Goal: Task Accomplishment & Management: Complete application form

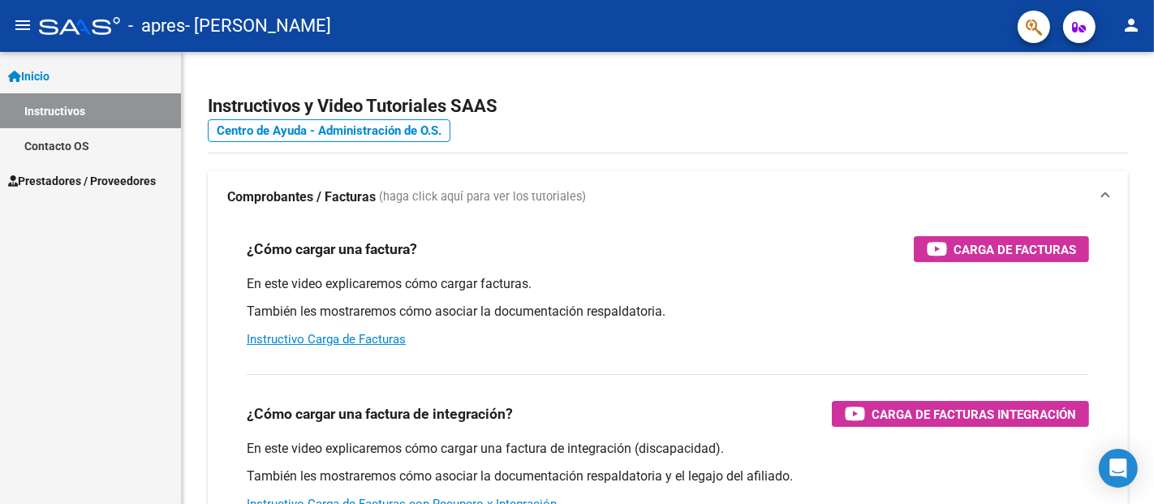
click at [115, 172] on span "Prestadores / Proveedores" at bounding box center [82, 181] width 148 height 18
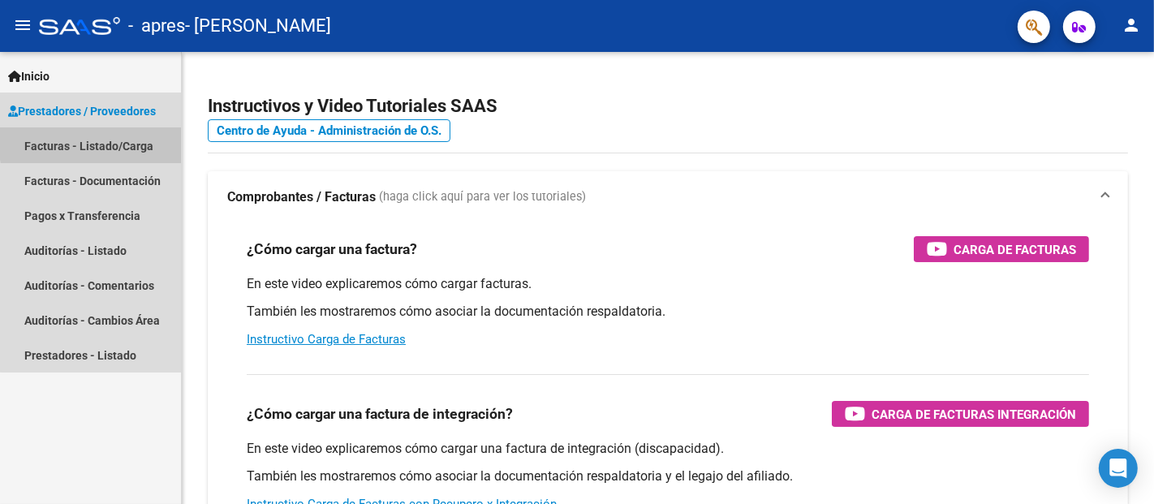
click at [139, 140] on link "Facturas - Listado/Carga" at bounding box center [90, 145] width 181 height 35
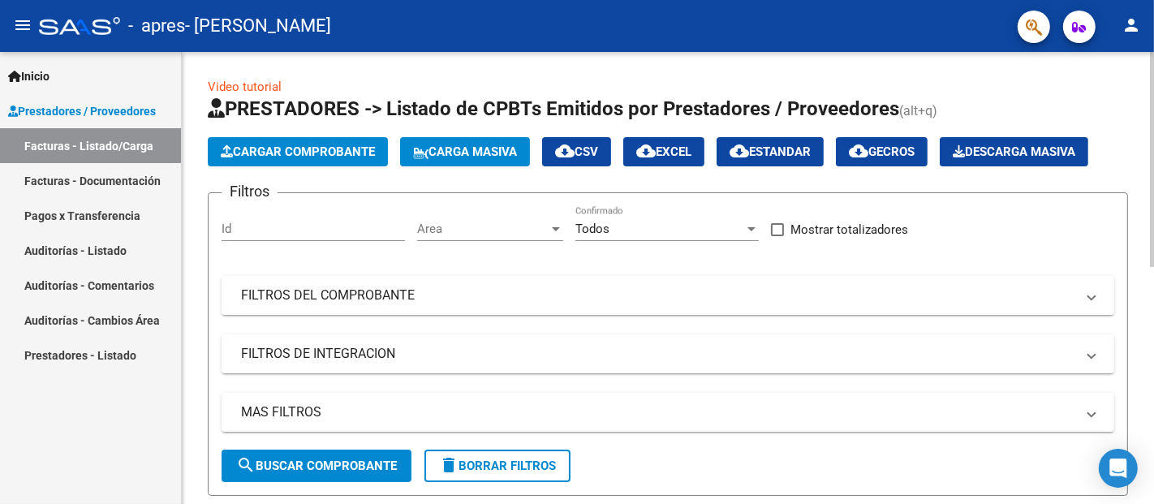
click at [286, 149] on span "Cargar Comprobante" at bounding box center [298, 151] width 154 height 15
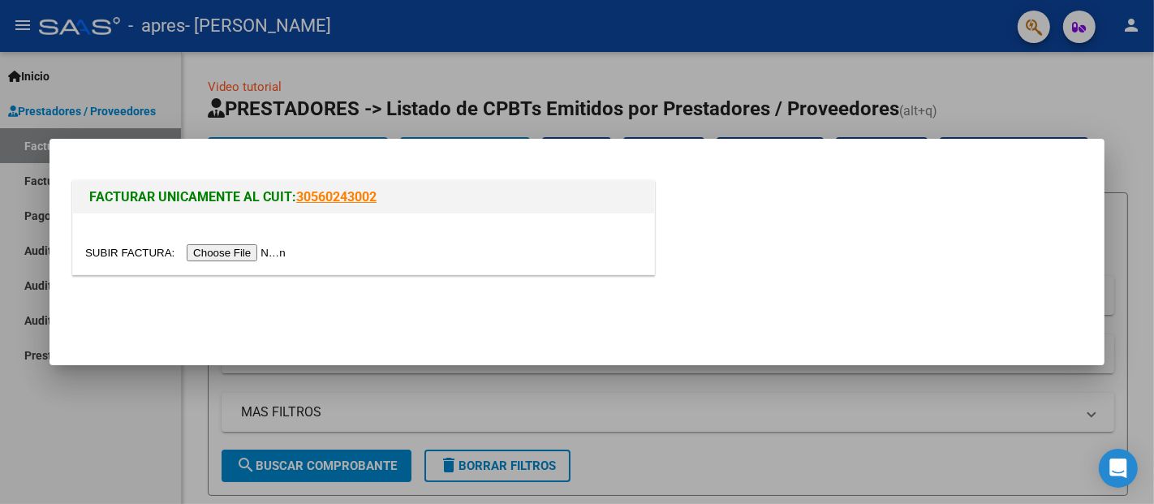
click at [290, 249] on input "file" at bounding box center [187, 252] width 205 height 17
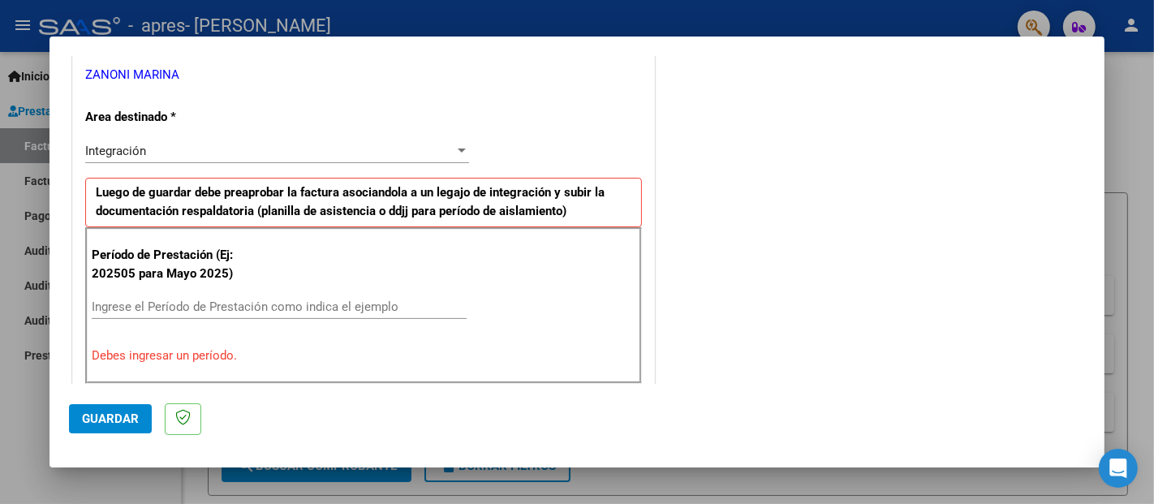
scroll to position [342, 0]
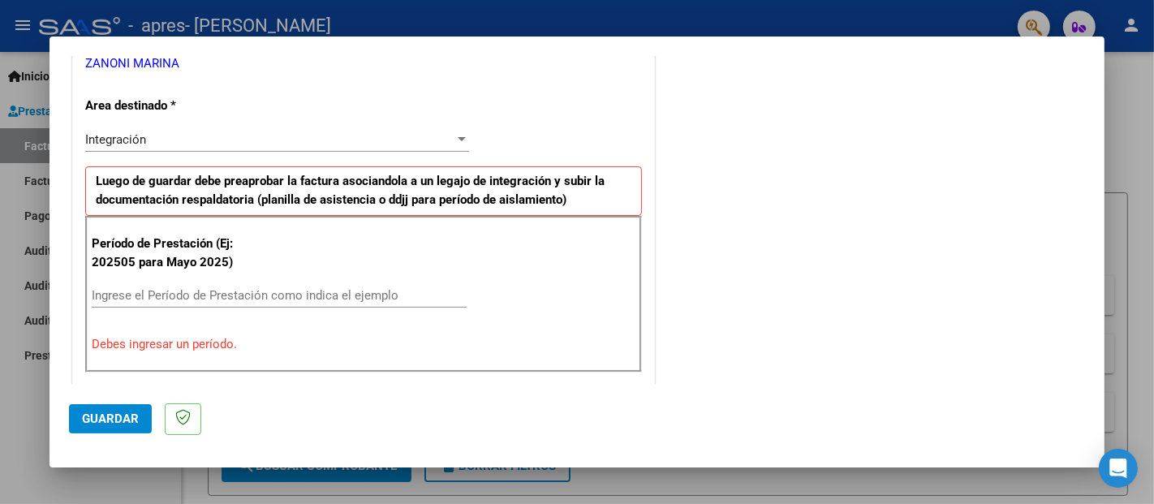
click at [299, 301] on div "Ingrese el Período de Prestación como indica el ejemplo" at bounding box center [279, 295] width 375 height 24
click at [299, 295] on input "Ingrese el Período de Prestación como indica el ejemplo" at bounding box center [279, 295] width 375 height 15
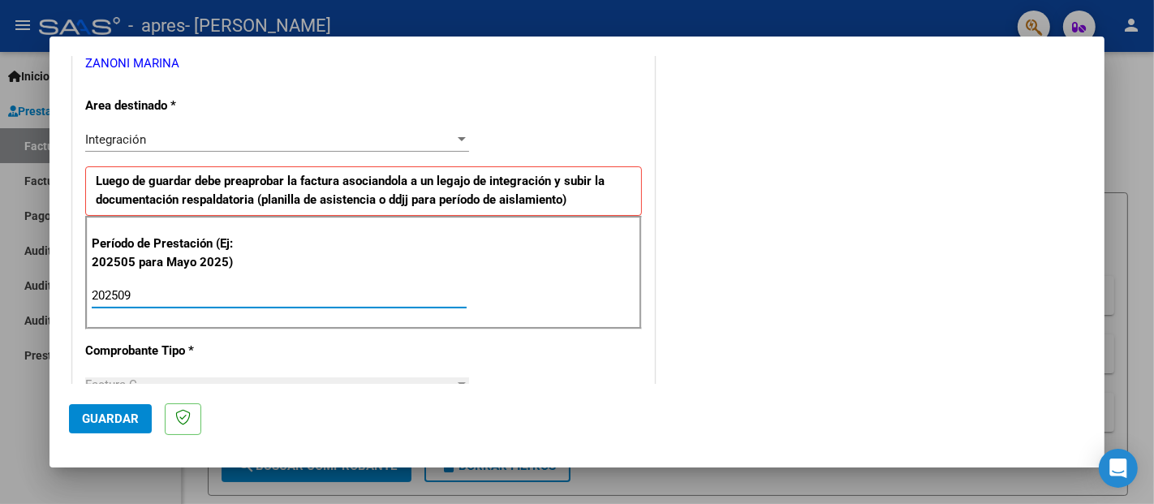
type input "202509"
click at [116, 415] on span "Guardar" at bounding box center [110, 418] width 57 height 15
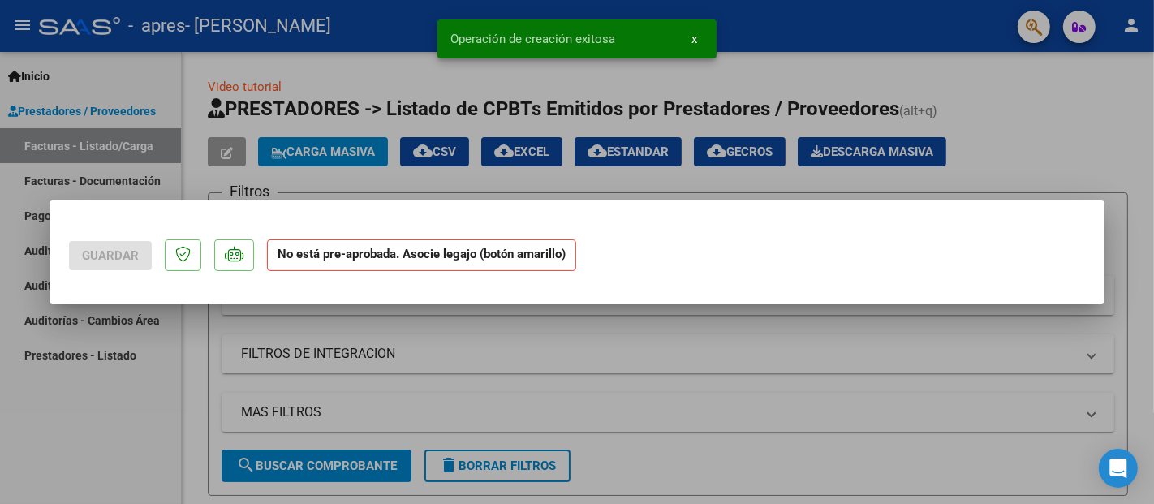
scroll to position [0, 0]
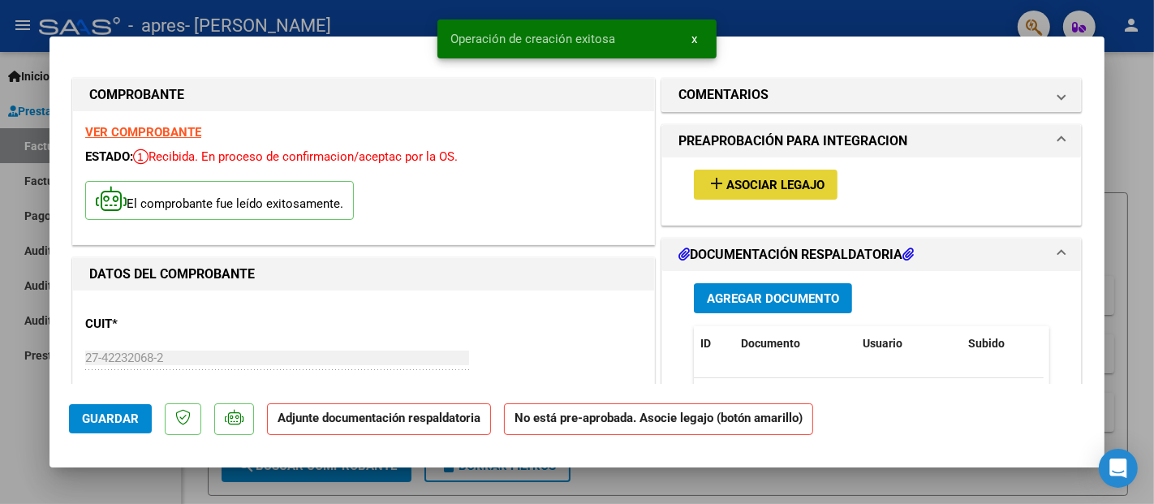
click at [753, 174] on button "add Asociar Legajo" at bounding box center [766, 185] width 144 height 30
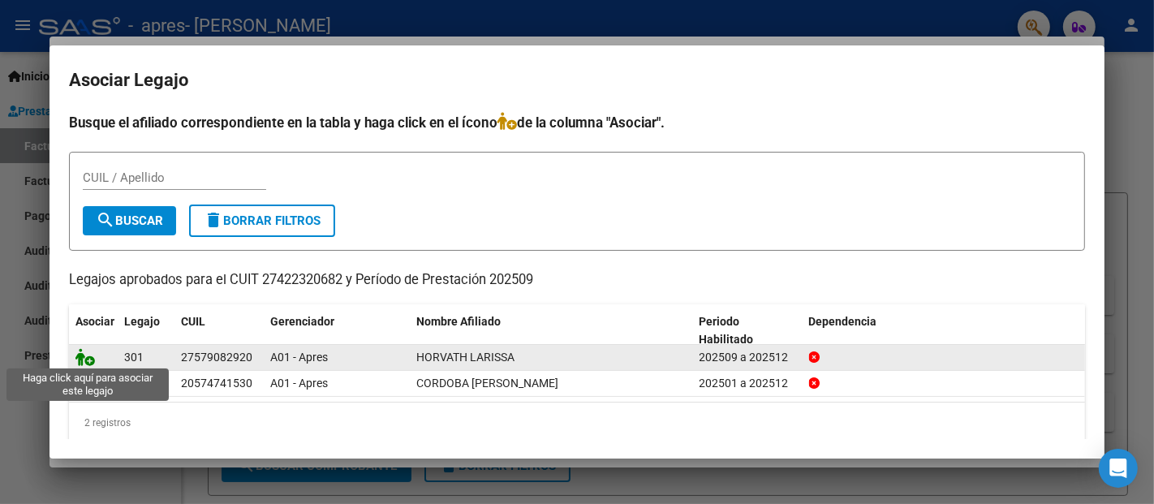
click at [83, 353] on icon at bounding box center [84, 357] width 19 height 18
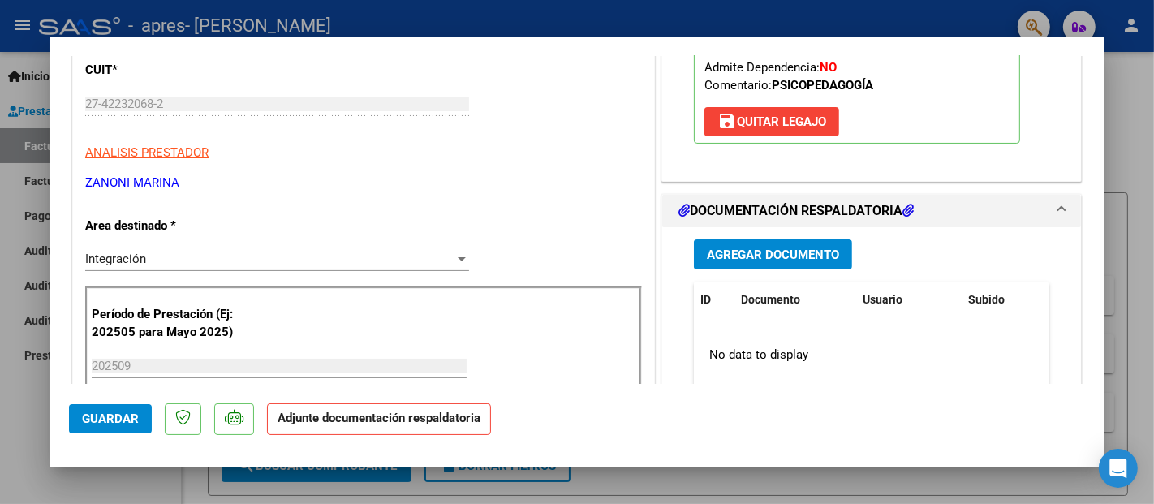
scroll to position [255, 0]
click at [768, 258] on span "Agregar Documento" at bounding box center [773, 254] width 132 height 15
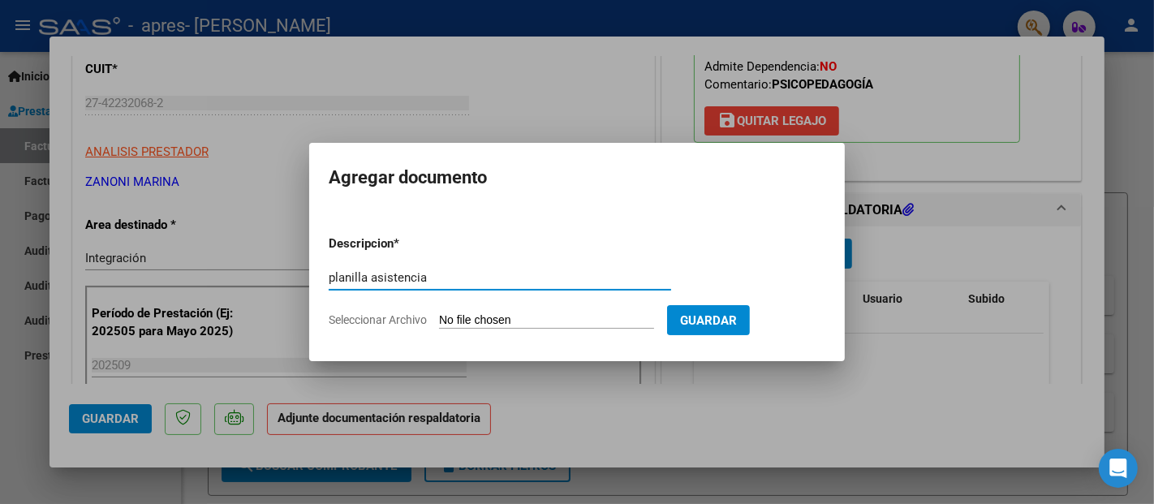
type input "planilla asistencia"
click at [379, 323] on span "Seleccionar Archivo" at bounding box center [378, 319] width 98 height 13
click at [439, 323] on input "Seleccionar Archivo" at bounding box center [546, 320] width 215 height 15
type input "C:\fakepath\Planilla sep [PERSON_NAME].pdf"
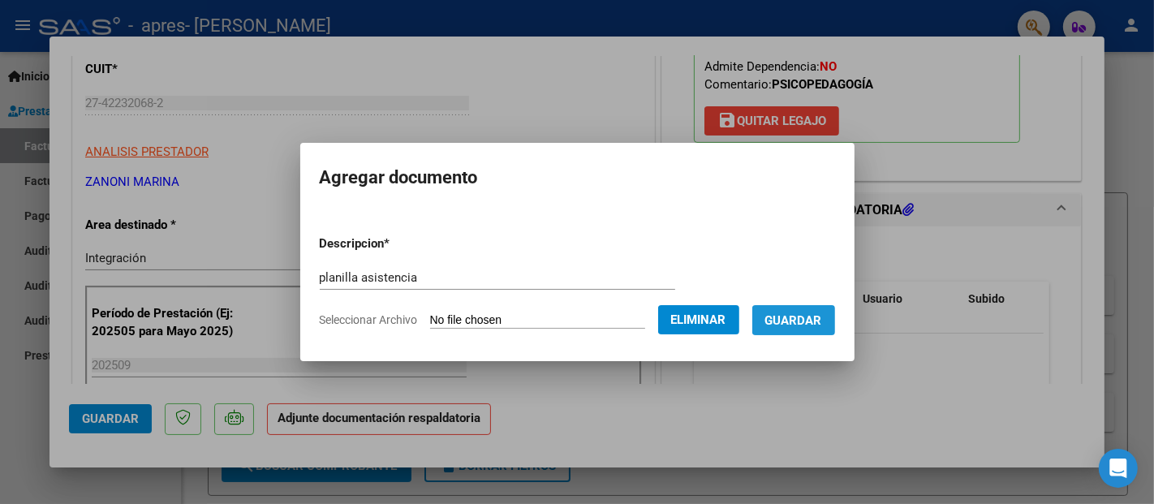
click at [811, 316] on span "Guardar" at bounding box center [793, 320] width 57 height 15
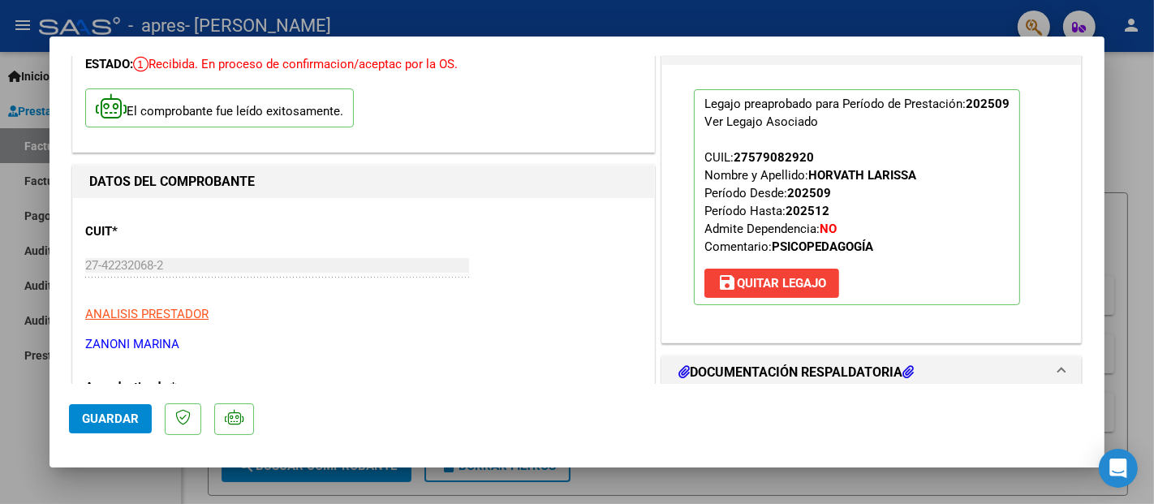
scroll to position [0, 0]
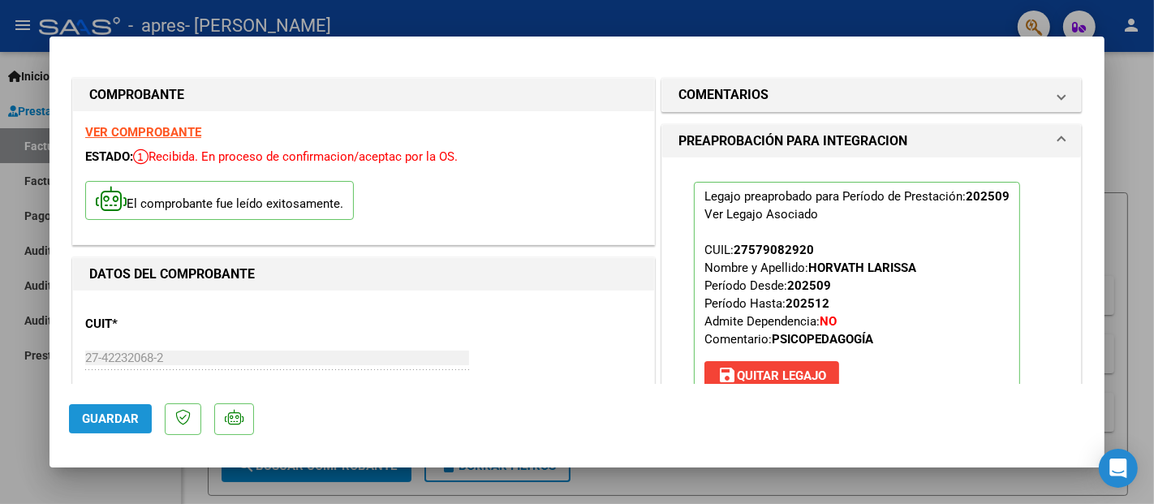
click at [87, 413] on span "Guardar" at bounding box center [110, 418] width 57 height 15
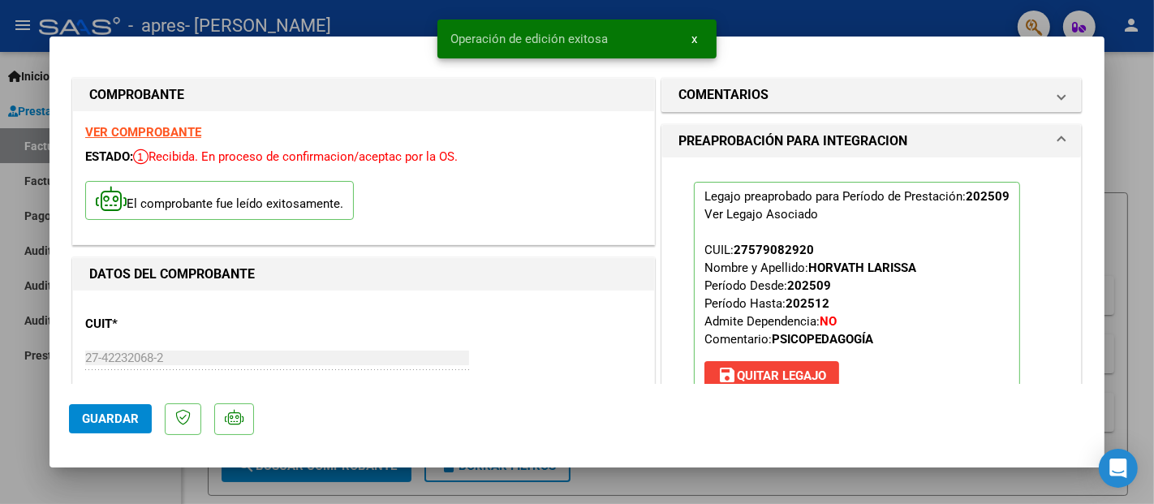
click at [1153, 119] on div at bounding box center [577, 252] width 1154 height 504
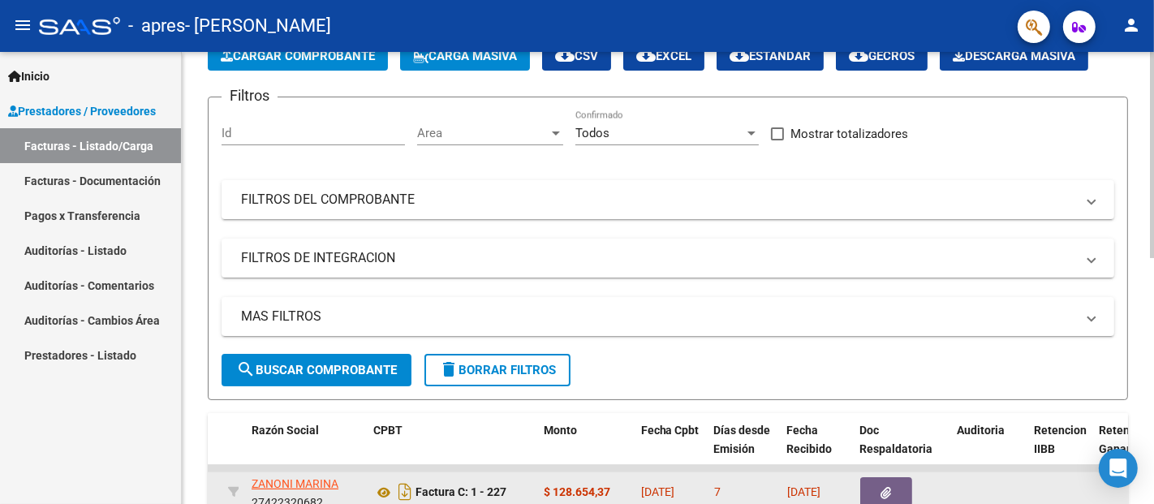
scroll to position [83, 0]
